Goal: Transaction & Acquisition: Purchase product/service

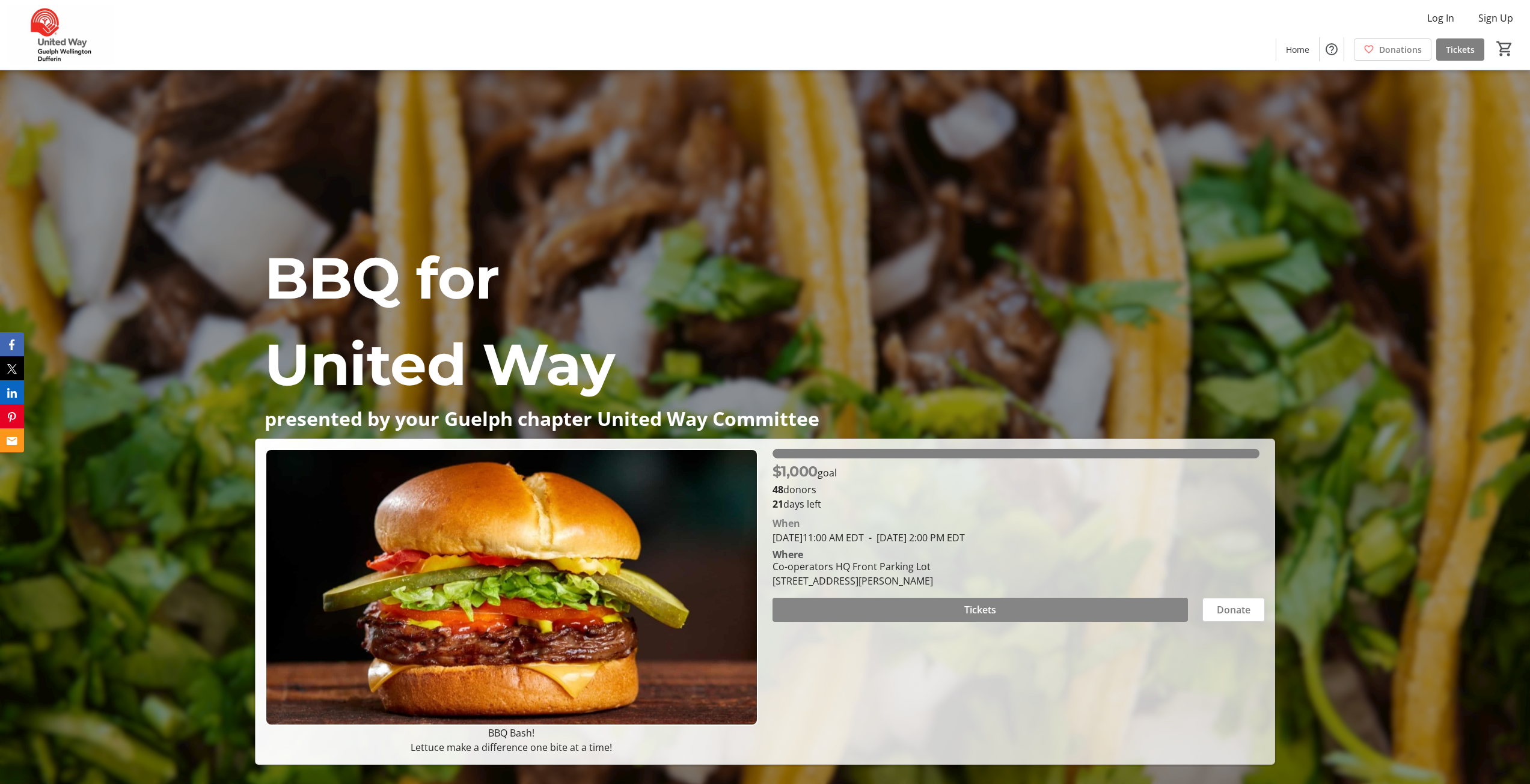
click at [951, 609] on span at bounding box center [980, 610] width 415 height 29
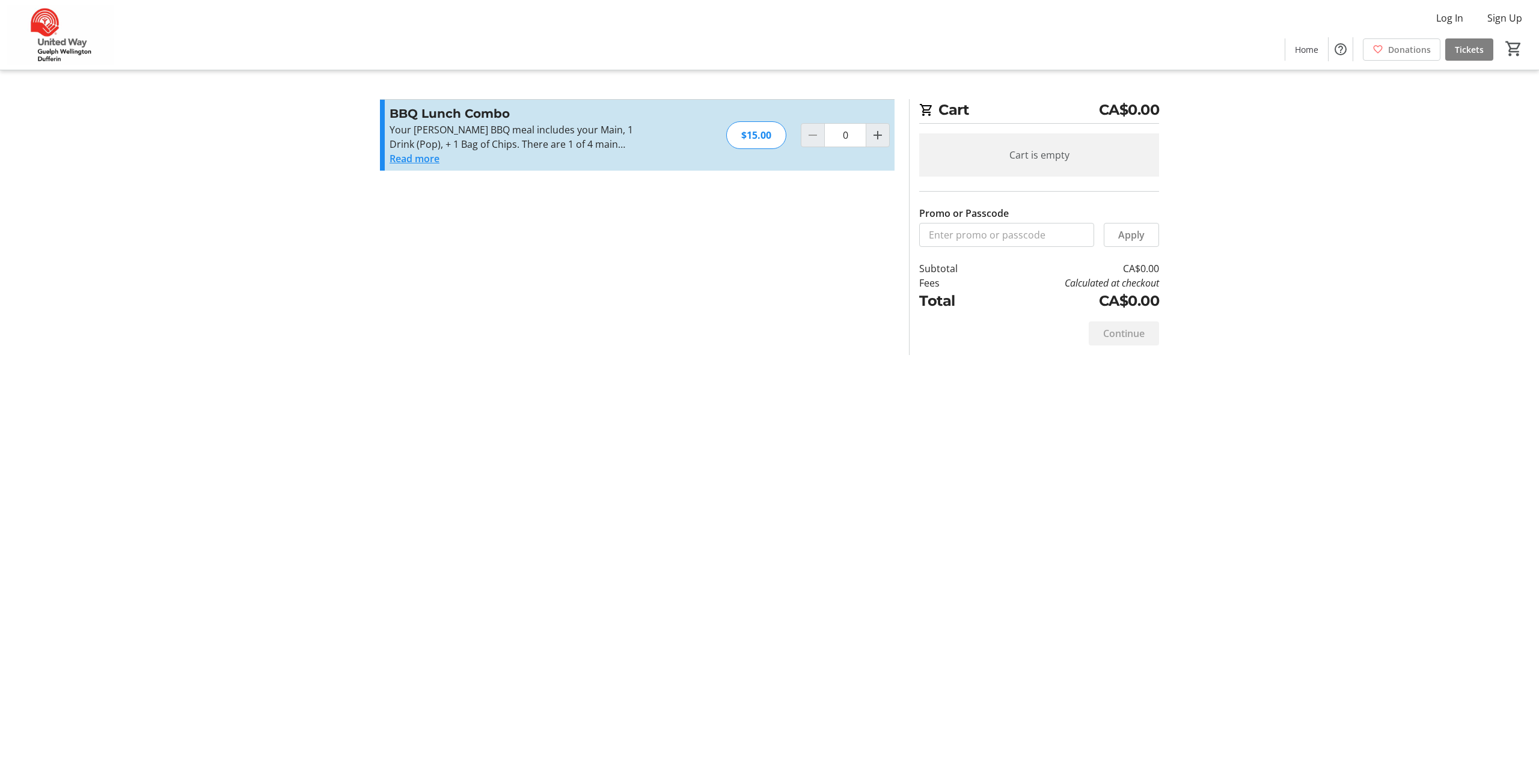
click at [422, 157] on button "Read more" at bounding box center [415, 159] width 50 height 14
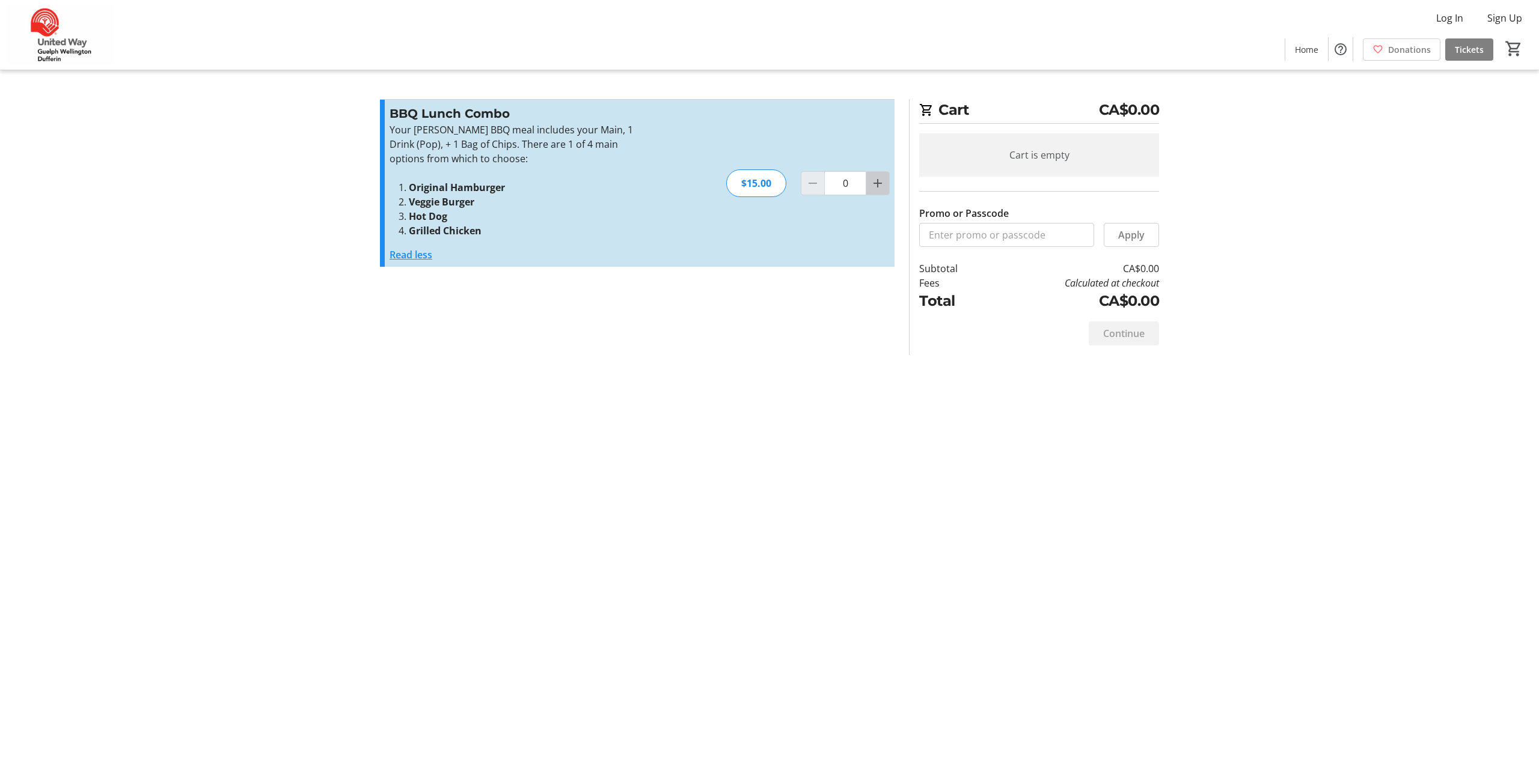
click at [873, 185] on mat-icon "Increment by one" at bounding box center [878, 183] width 14 height 14
type input "1"
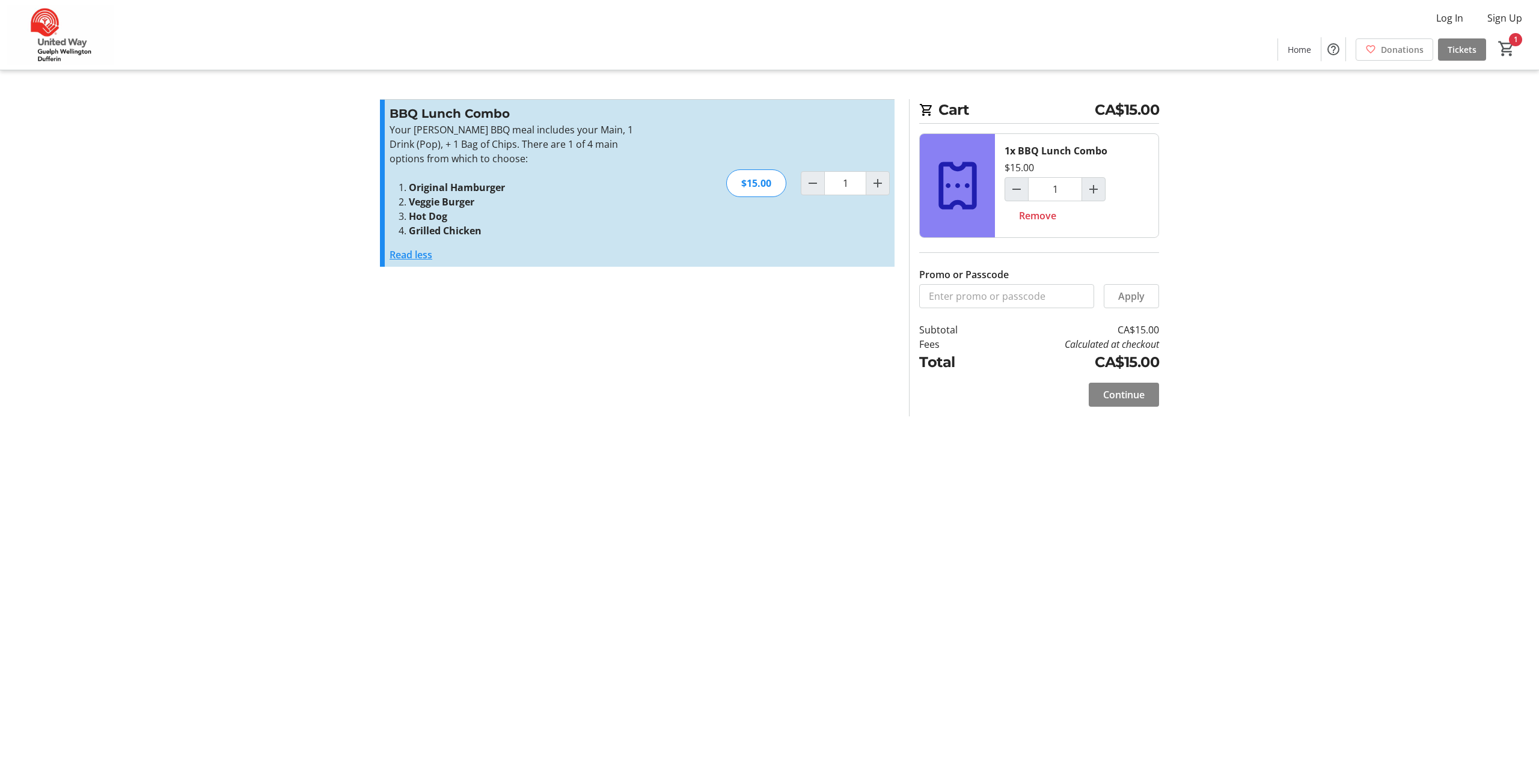
click at [1115, 391] on span "Continue" at bounding box center [1124, 394] width 41 height 14
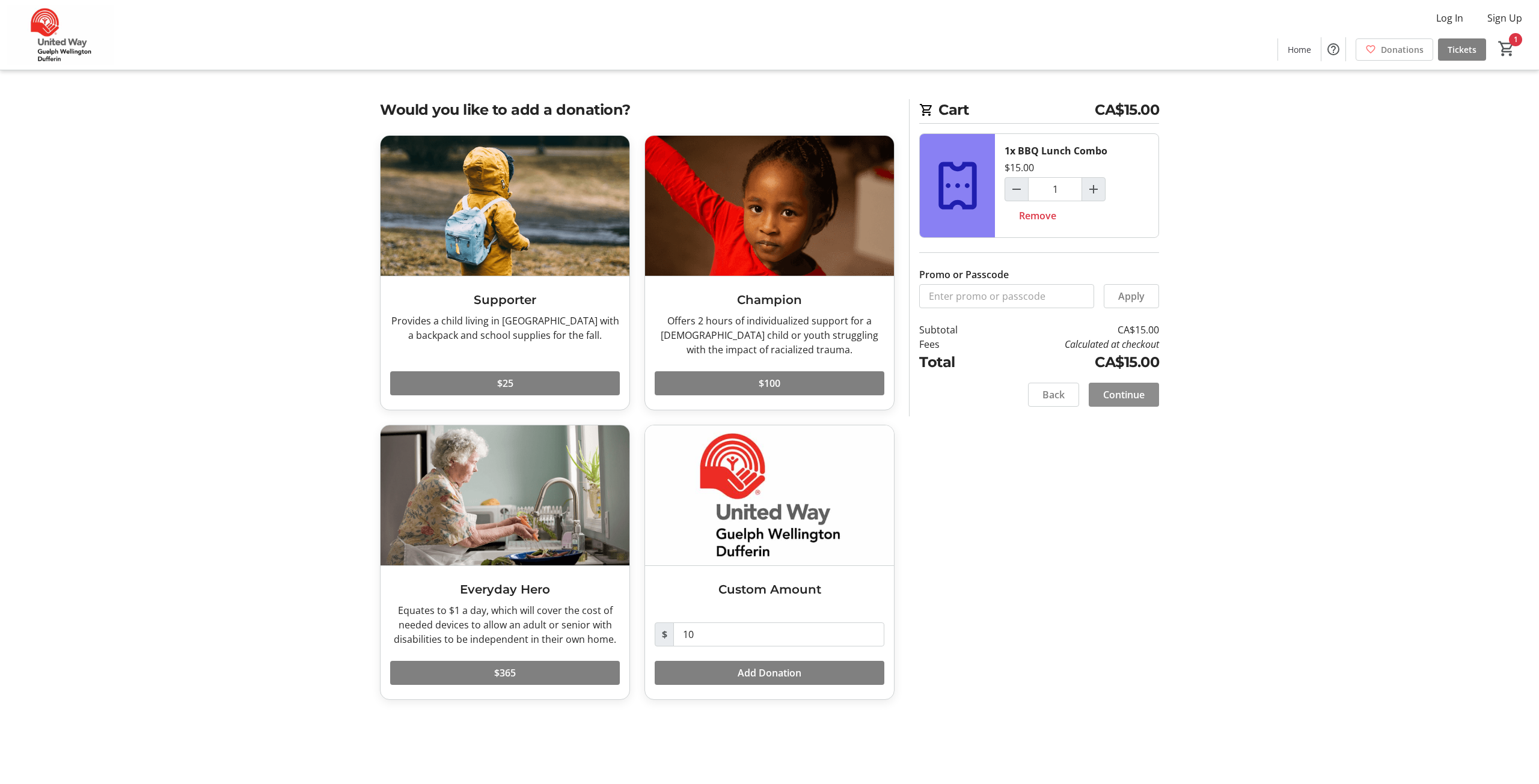
click at [1115, 391] on span "Continue" at bounding box center [1124, 394] width 41 height 14
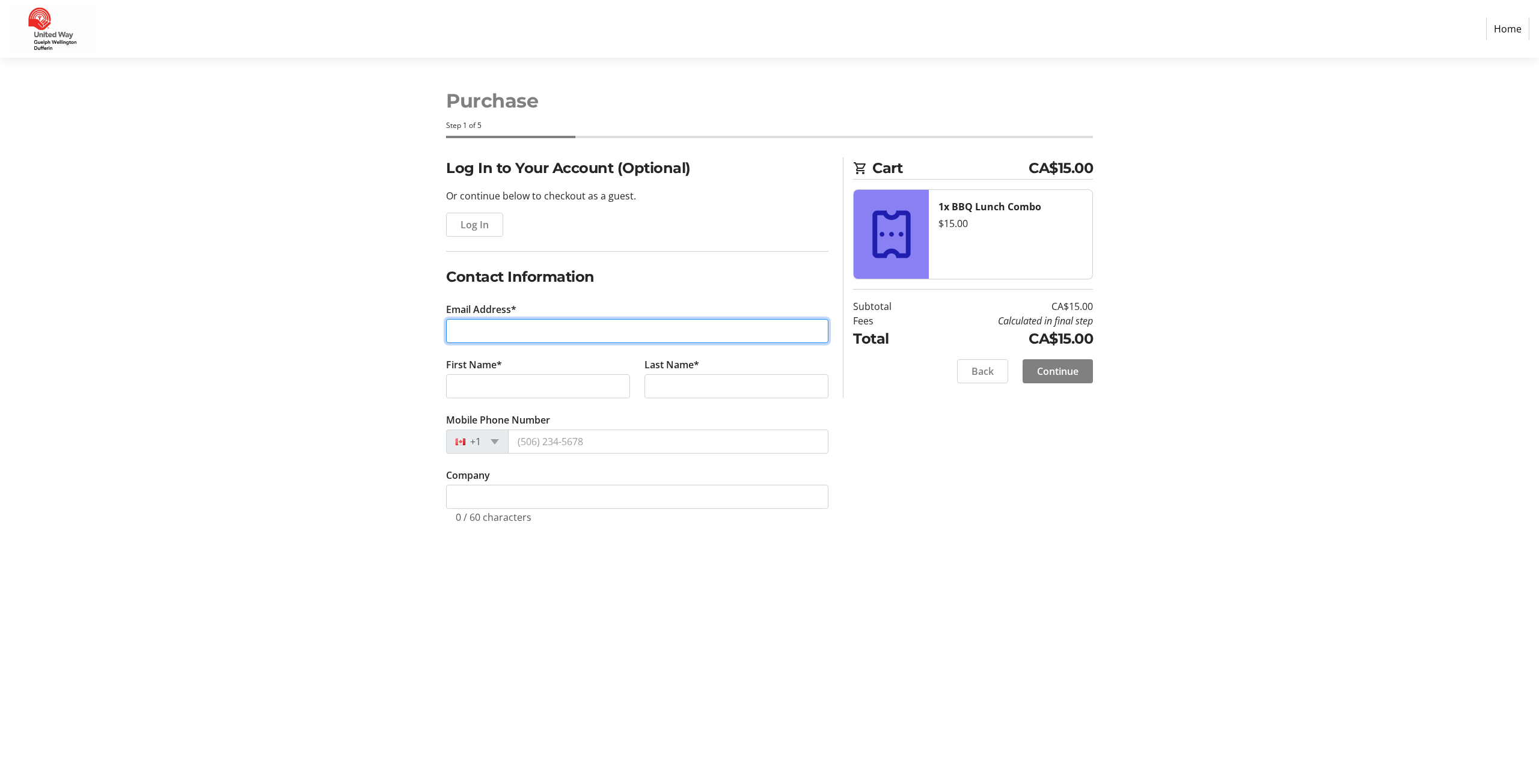
click at [511, 337] on input "Email Address*" at bounding box center [637, 331] width 383 height 24
type input "[EMAIL_ADDRESS][DOMAIN_NAME]"
type input "[PERSON_NAME]"
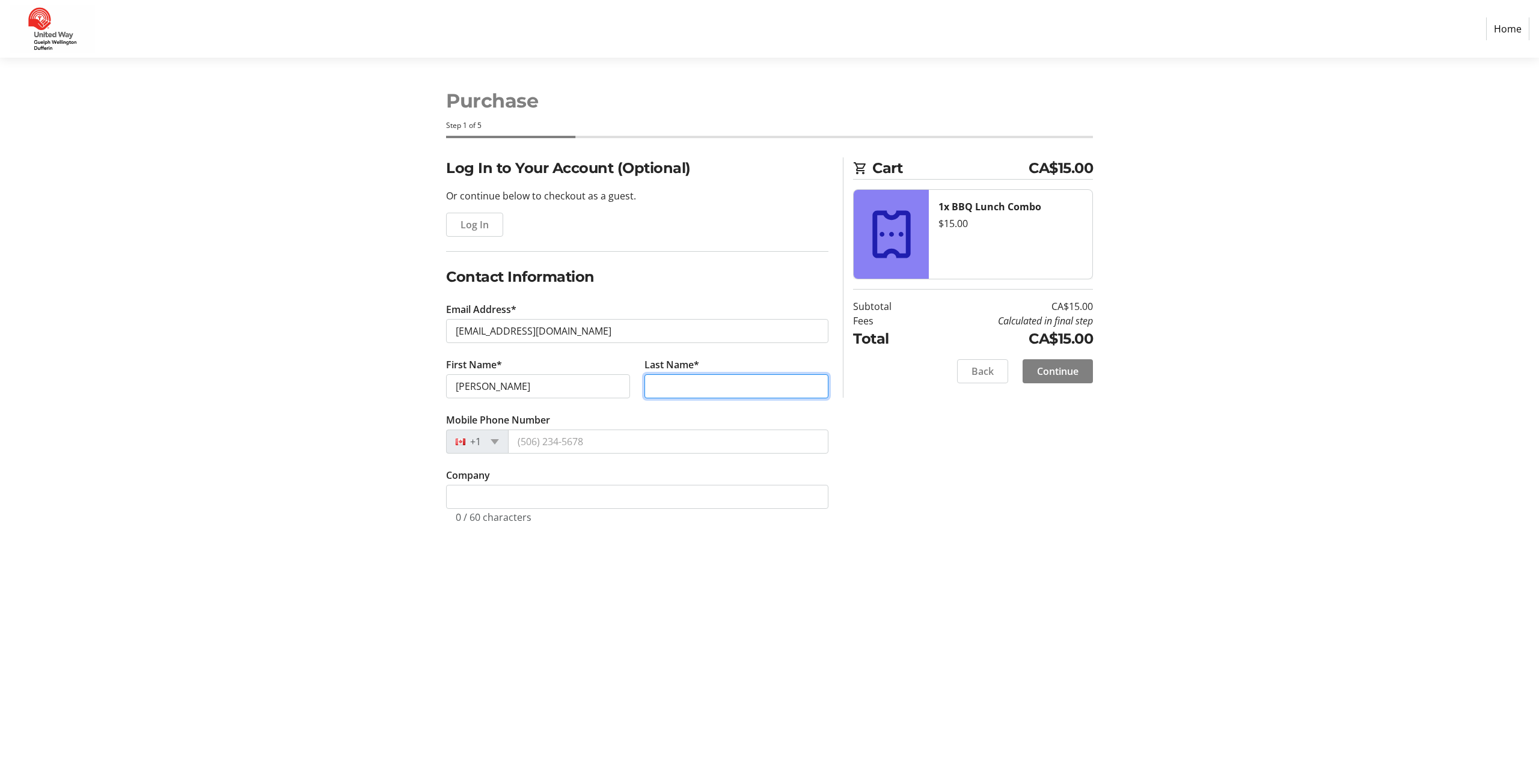
type input "[PERSON_NAME]"
type input "[PHONE_NUMBER]"
type input "[PERSON_NAME]"
click at [513, 495] on input "Company" at bounding box center [637, 497] width 383 height 24
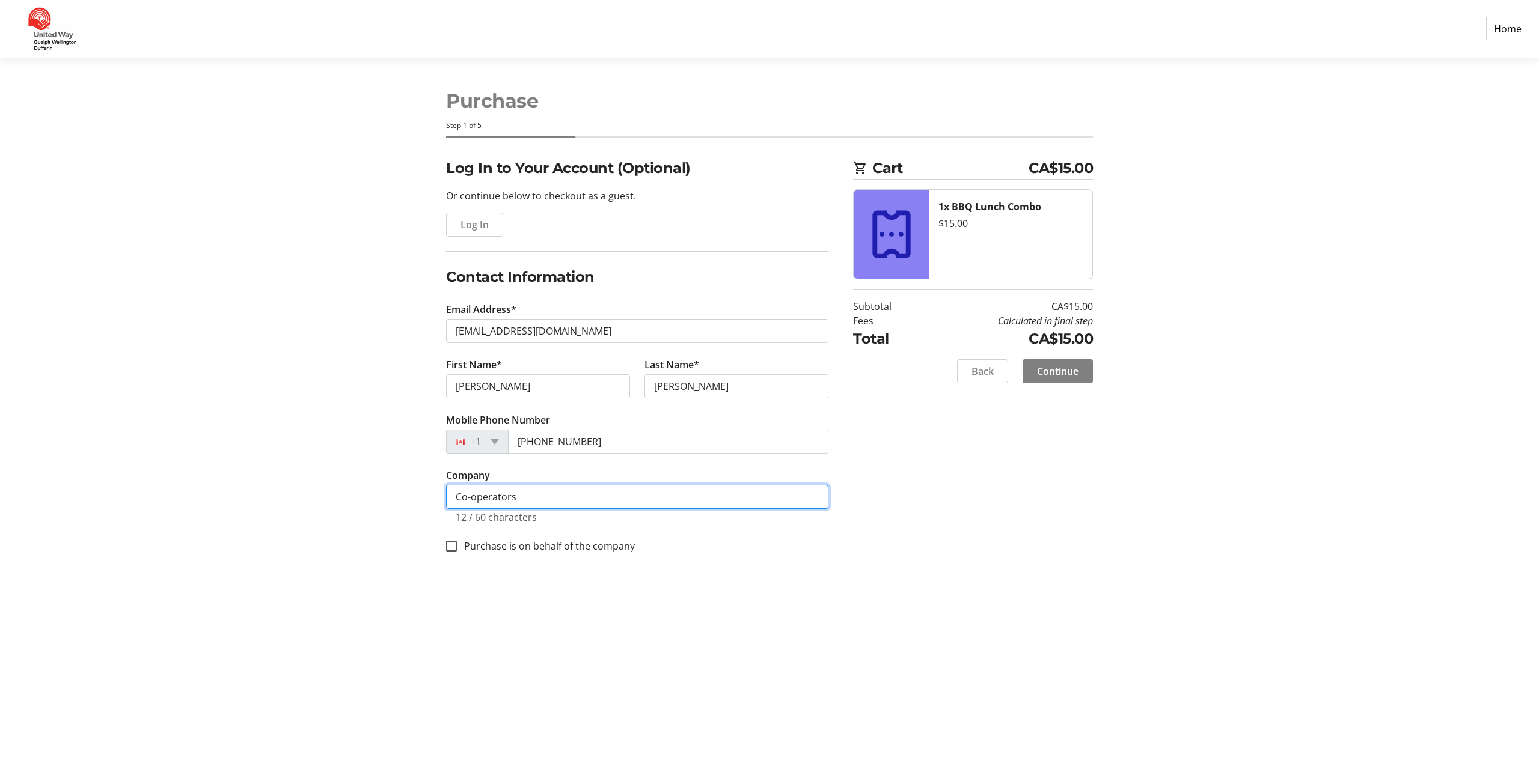
type input "Co-operators"
click at [779, 548] on div "Purchase is on behalf of the company" at bounding box center [637, 546] width 383 height 16
click at [1068, 370] on span "Continue" at bounding box center [1058, 371] width 41 height 14
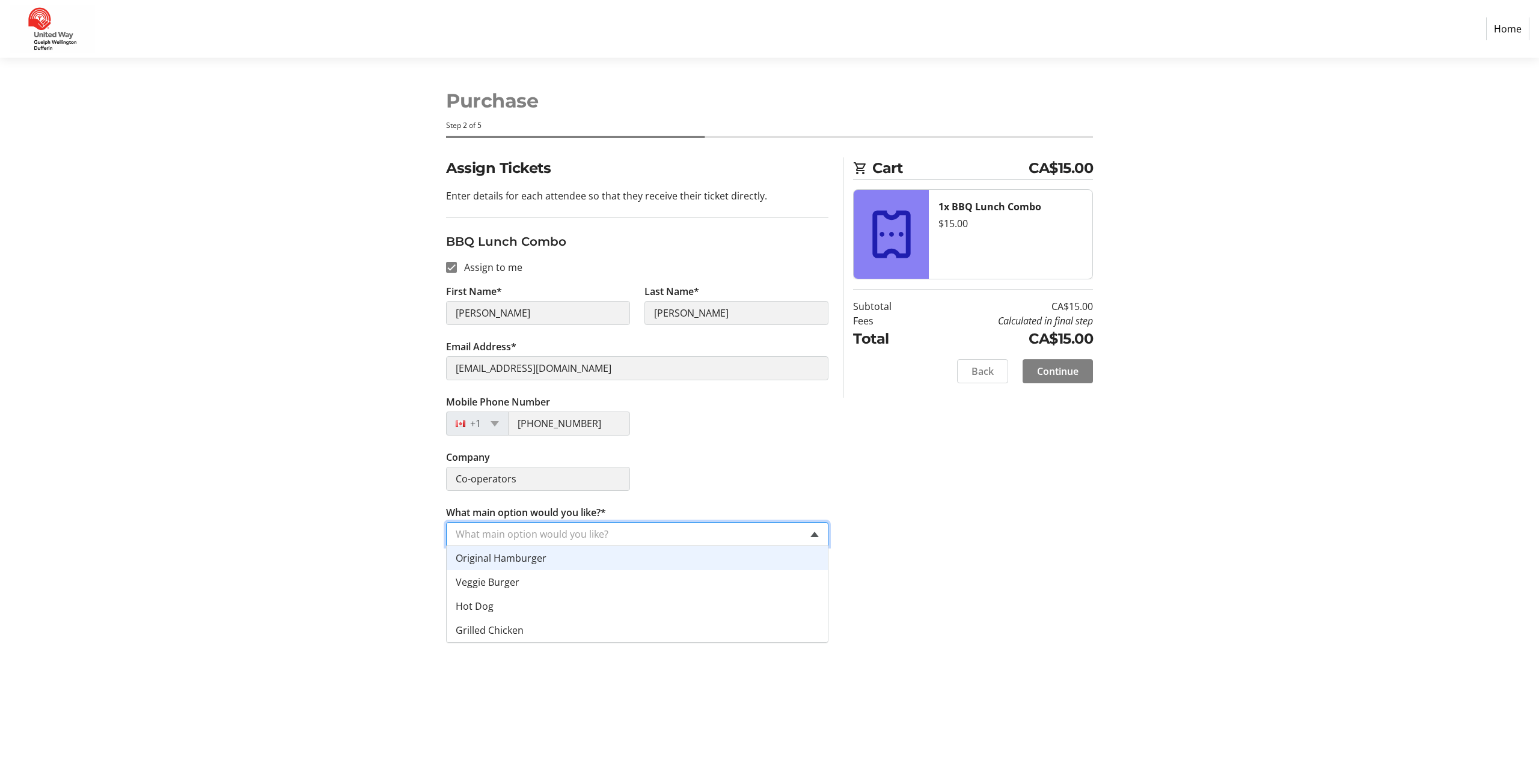
click at [814, 533] on span at bounding box center [815, 535] width 9 height 6
click at [585, 560] on div "Original Hamburger" at bounding box center [637, 559] width 381 height 24
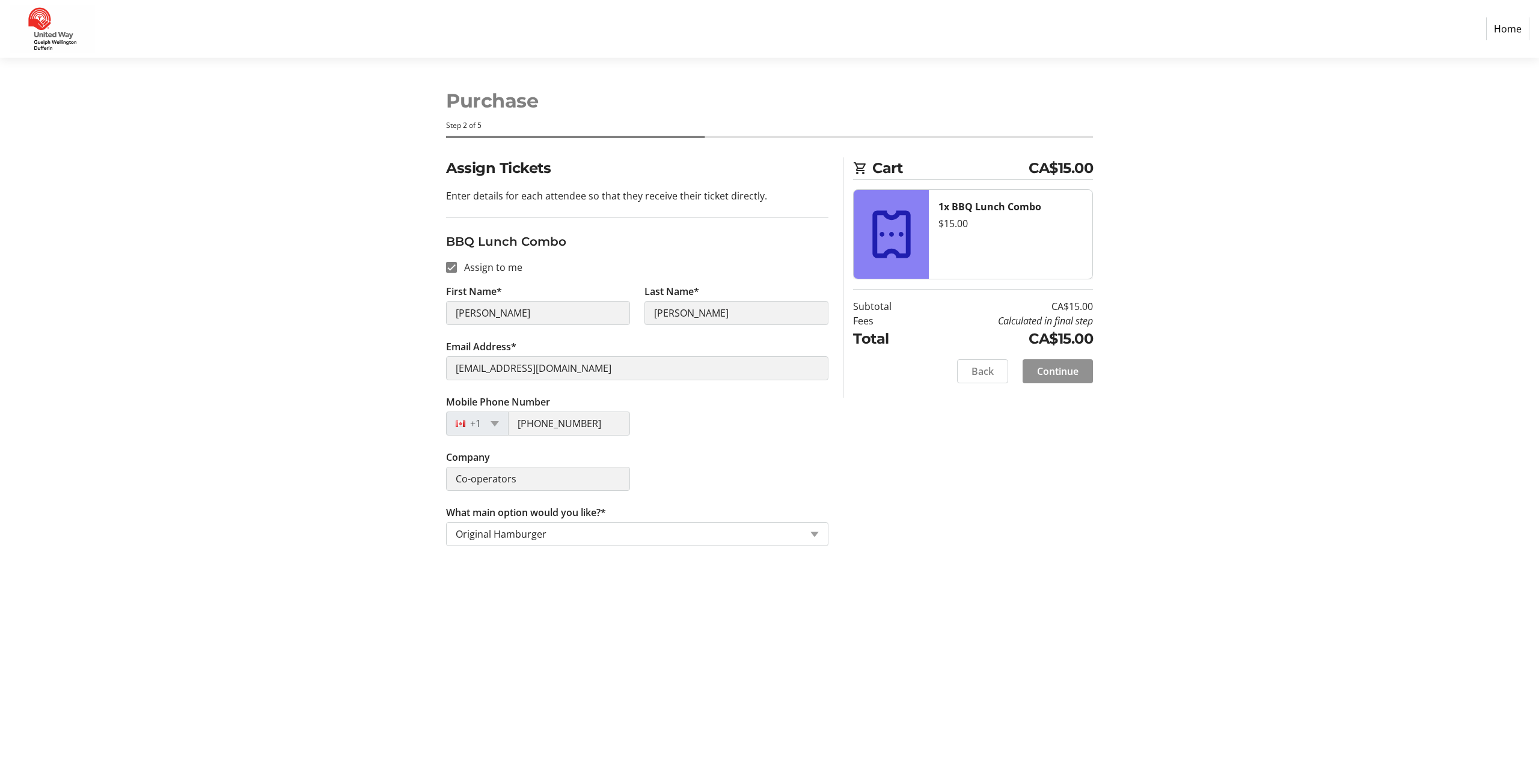
click at [1068, 378] on span "Continue" at bounding box center [1058, 371] width 41 height 14
